Goal: Transaction & Acquisition: Download file/media

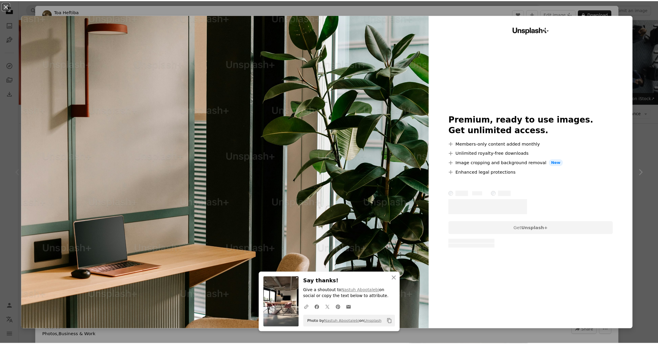
scroll to position [182, 0]
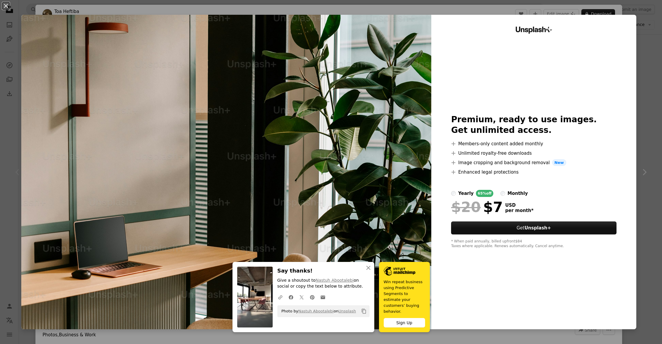
click at [646, 10] on div "An X shape An X shape Close Say thanks! Give a shoutout to Nastuh Abootalebi on…" at bounding box center [331, 172] width 662 height 344
click at [646, 10] on div "An X shape Chevron left Chevron right Toa Heftiba For Unsplash+ A heart A plus …" at bounding box center [331, 172] width 662 height 344
